Goal: Find specific page/section: Find specific page/section

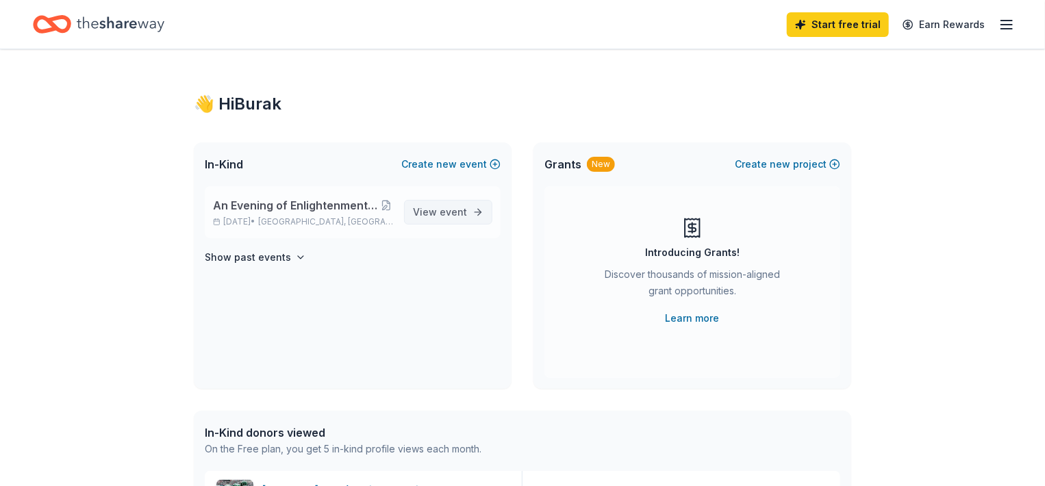
click at [438, 212] on span "View event" at bounding box center [440, 212] width 54 height 16
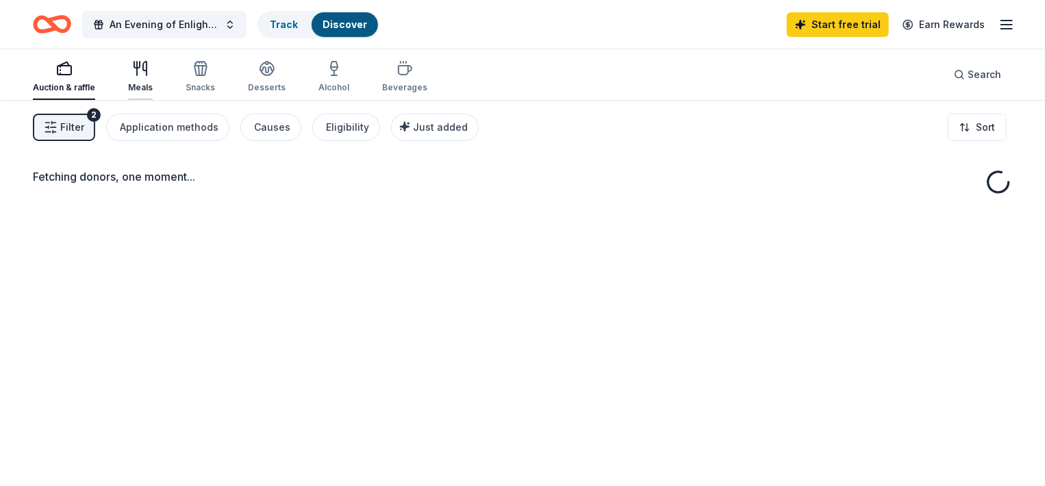
click at [134, 71] on icon "button" at bounding box center [140, 68] width 16 height 16
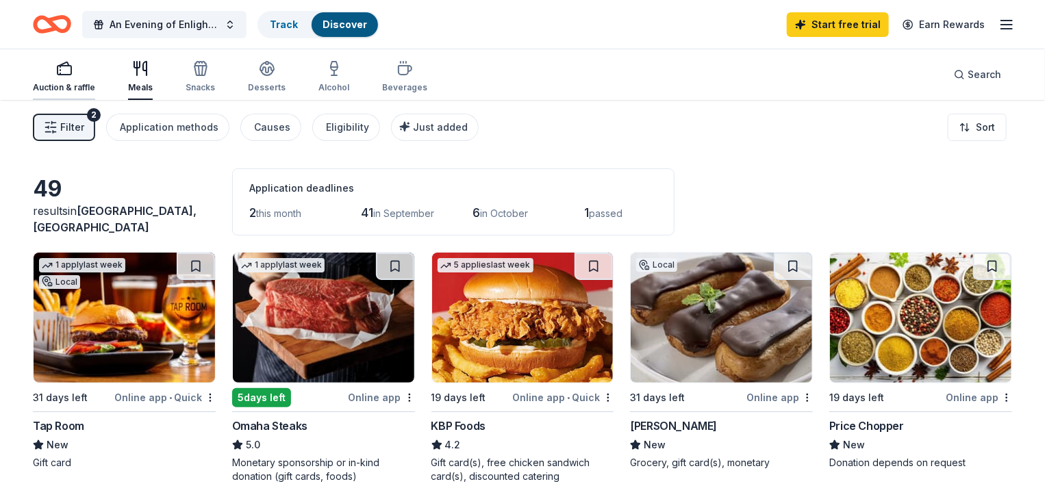
click at [49, 77] on div "Auction & raffle" at bounding box center [64, 76] width 62 height 33
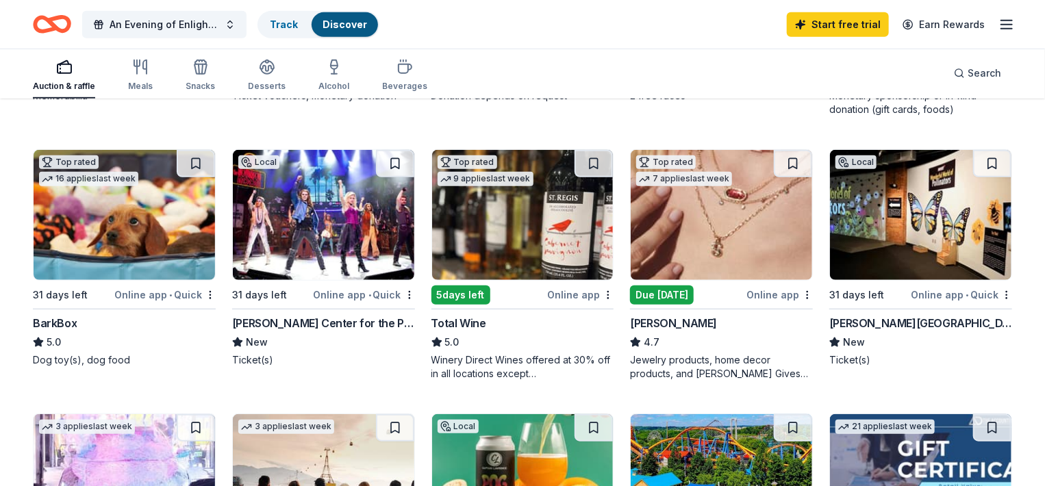
scroll to position [360, 0]
